Goal: Navigation & Orientation: Find specific page/section

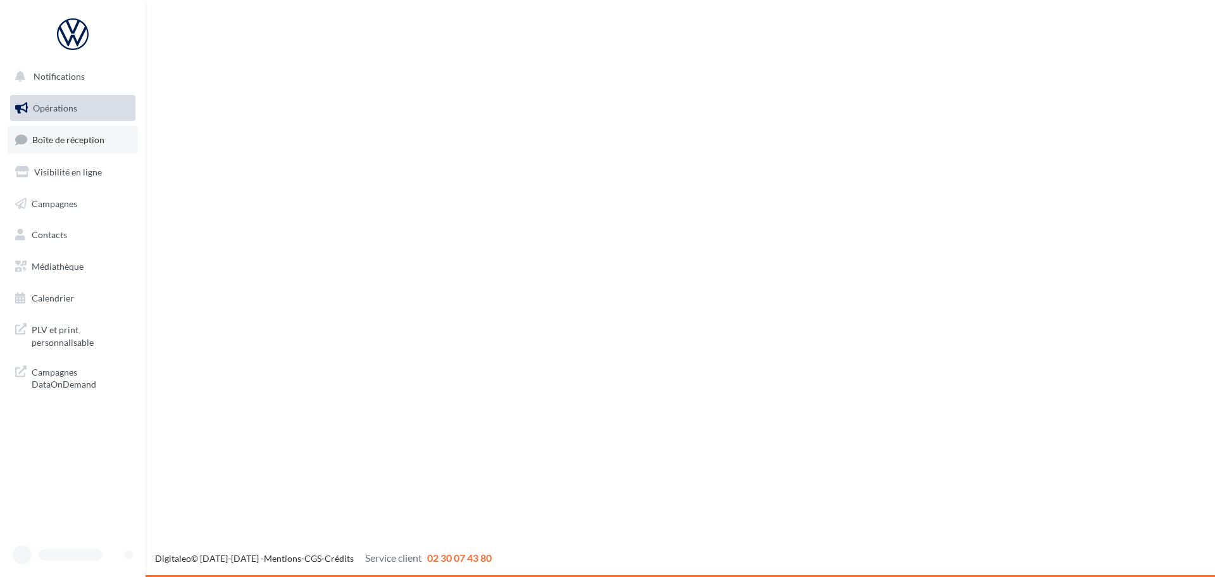
click at [68, 147] on link "Boîte de réception" at bounding box center [73, 139] width 130 height 27
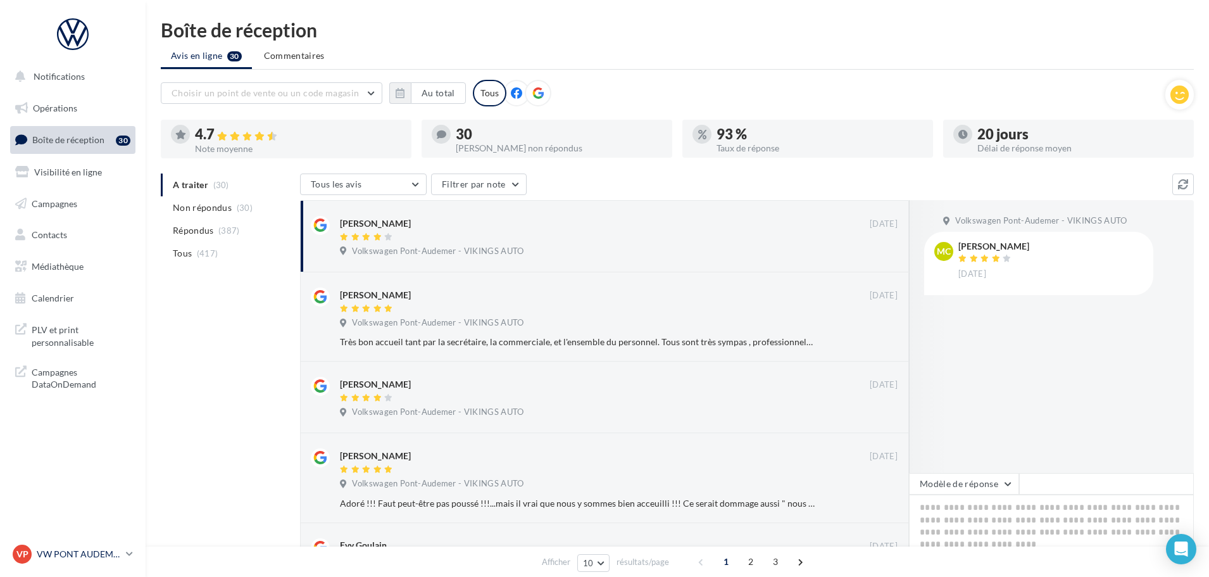
click at [87, 556] on p "VW PONT AUDEMER" at bounding box center [79, 553] width 84 height 13
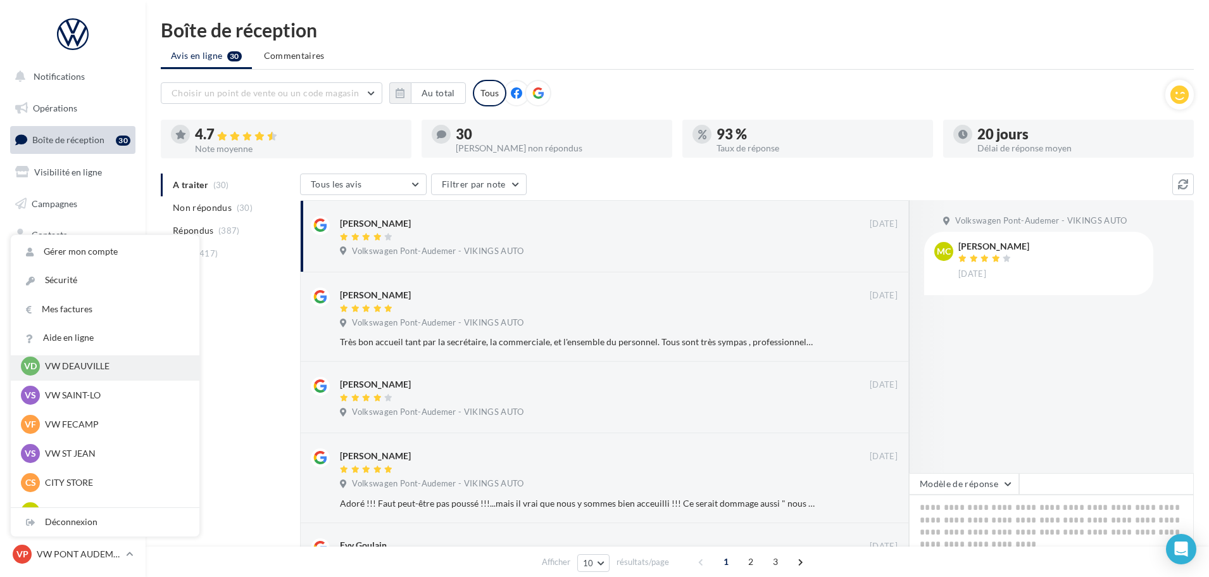
scroll to position [190, 0]
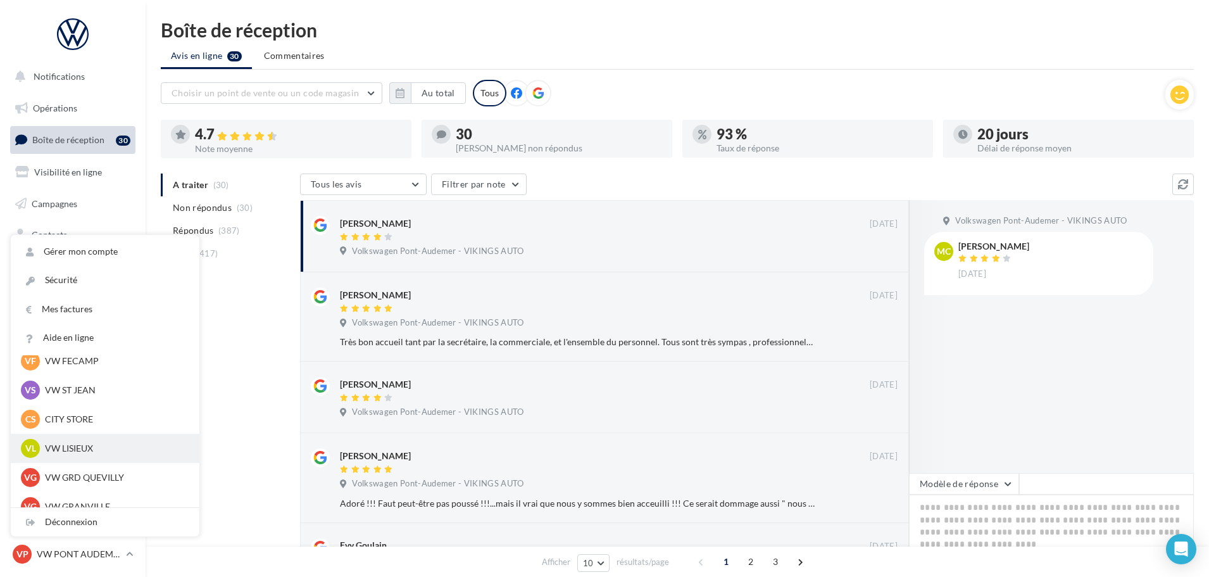
click at [87, 442] on p "VW LISIEUX" at bounding box center [114, 448] width 139 height 13
